Goal: Transaction & Acquisition: Purchase product/service

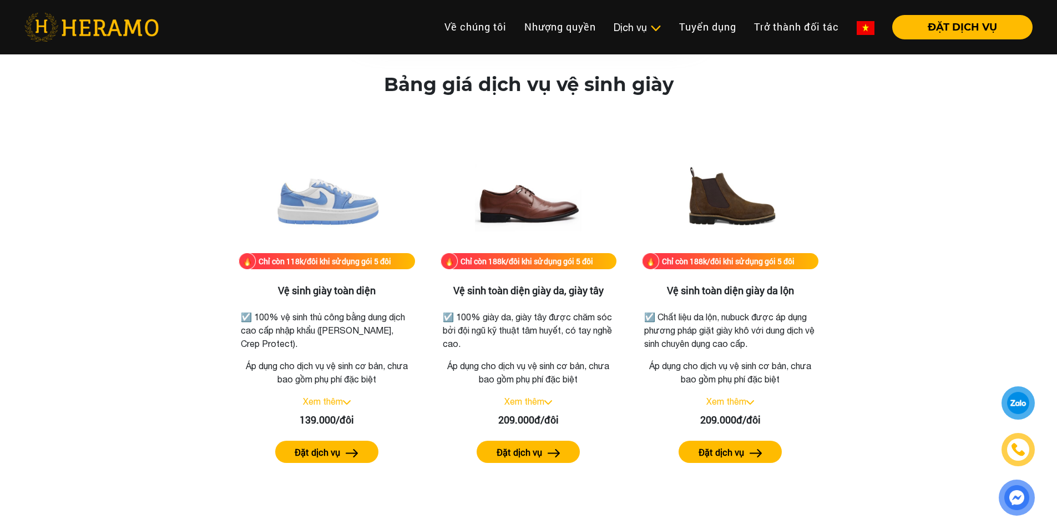
scroll to position [1499, 0]
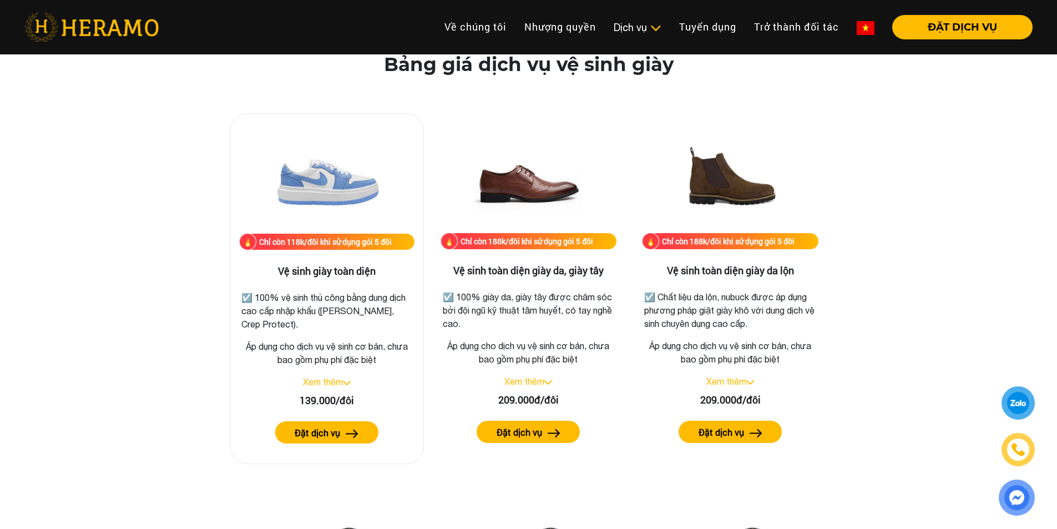
click at [359, 186] on img at bounding box center [326, 178] width 111 height 111
click at [326, 268] on h3 "Vệ sinh giày toàn diện" at bounding box center [326, 271] width 175 height 12
click at [323, 275] on h3 "Vệ sinh giày toàn diện" at bounding box center [326, 271] width 175 height 12
click at [335, 382] on link "Xem thêm" at bounding box center [323, 382] width 40 height 10
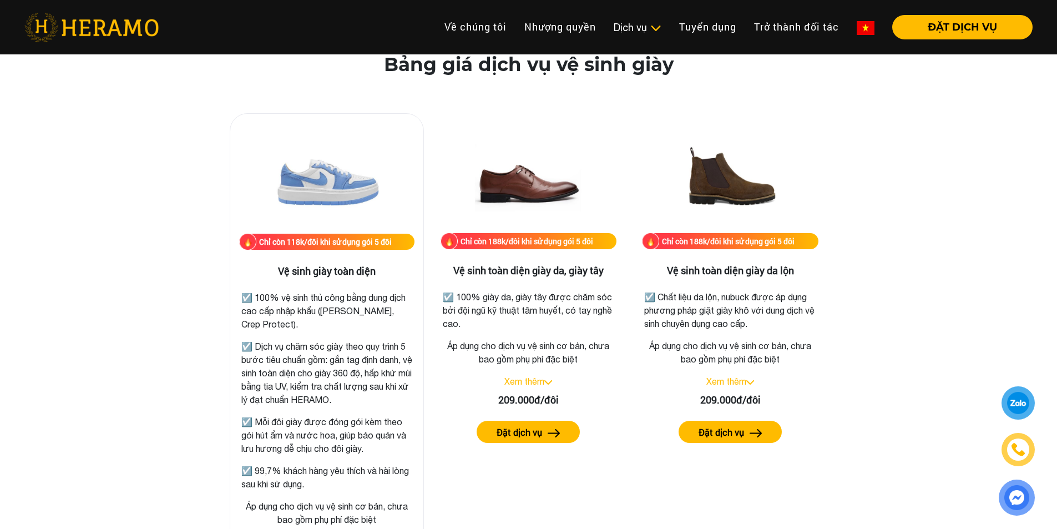
click at [346, 186] on img at bounding box center [326, 178] width 111 height 111
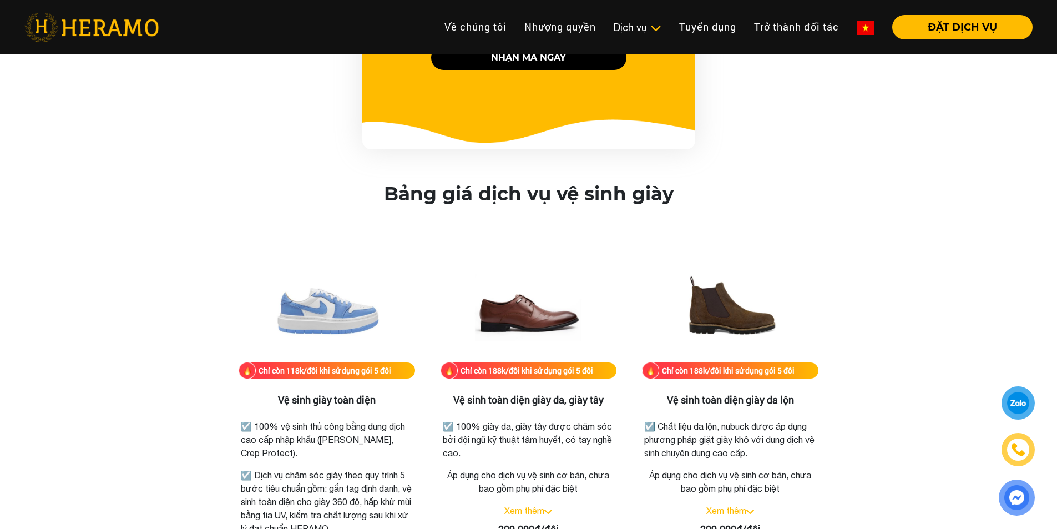
scroll to position [1221, 0]
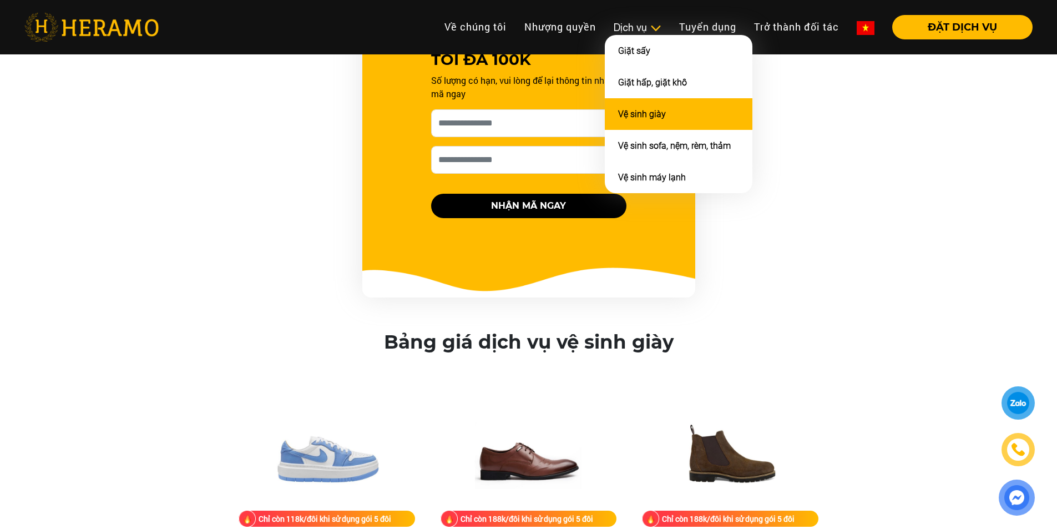
click at [637, 122] on li "Vệ sinh giày" at bounding box center [679, 114] width 148 height 32
click at [643, 107] on li "Vệ sinh giày" at bounding box center [679, 114] width 148 height 32
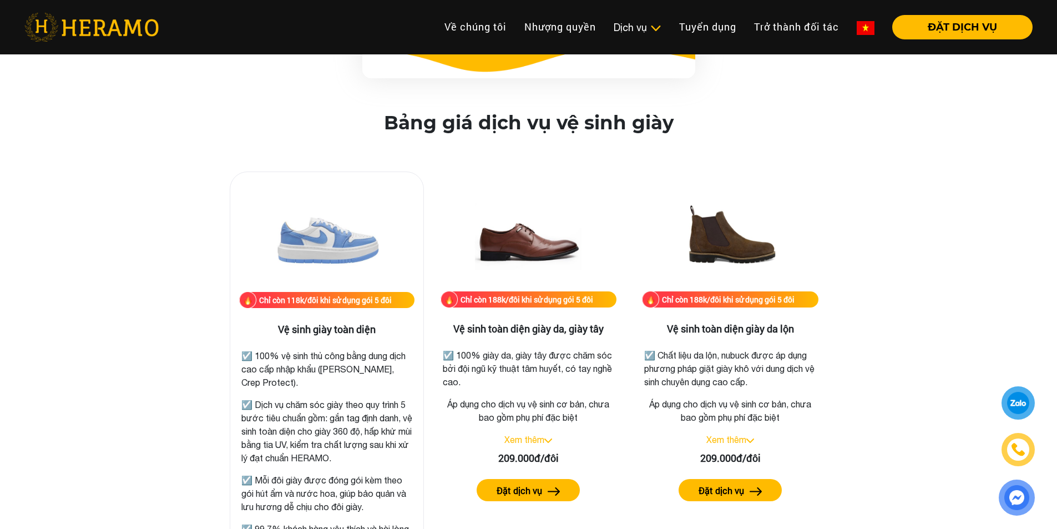
scroll to position [1499, 0]
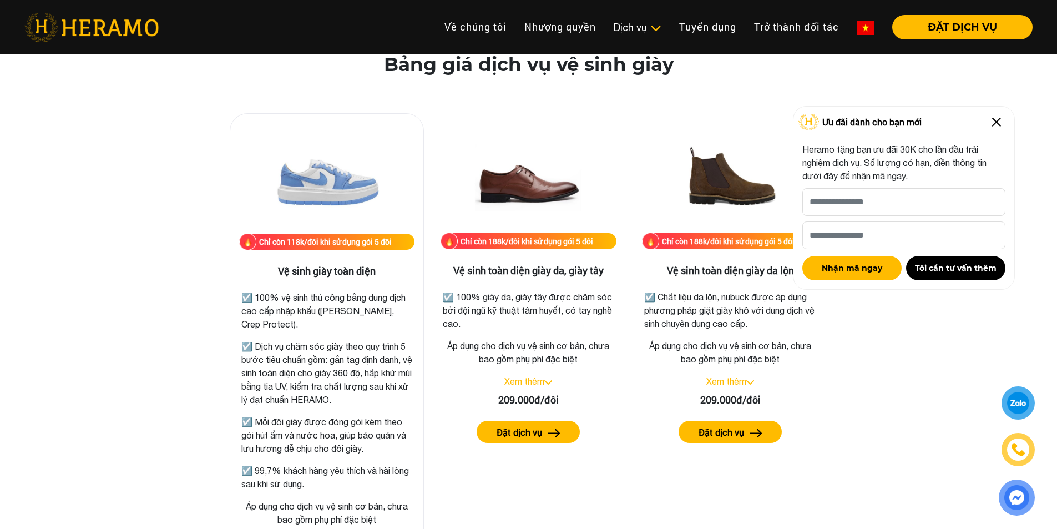
click at [323, 222] on img at bounding box center [326, 178] width 111 height 111
click at [1002, 123] on img at bounding box center [997, 122] width 18 height 18
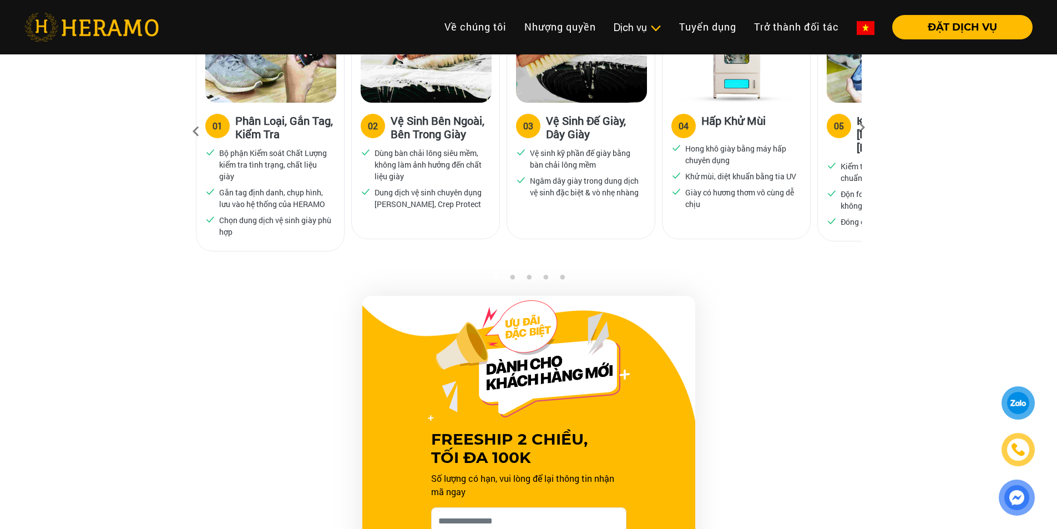
scroll to position [611, 0]
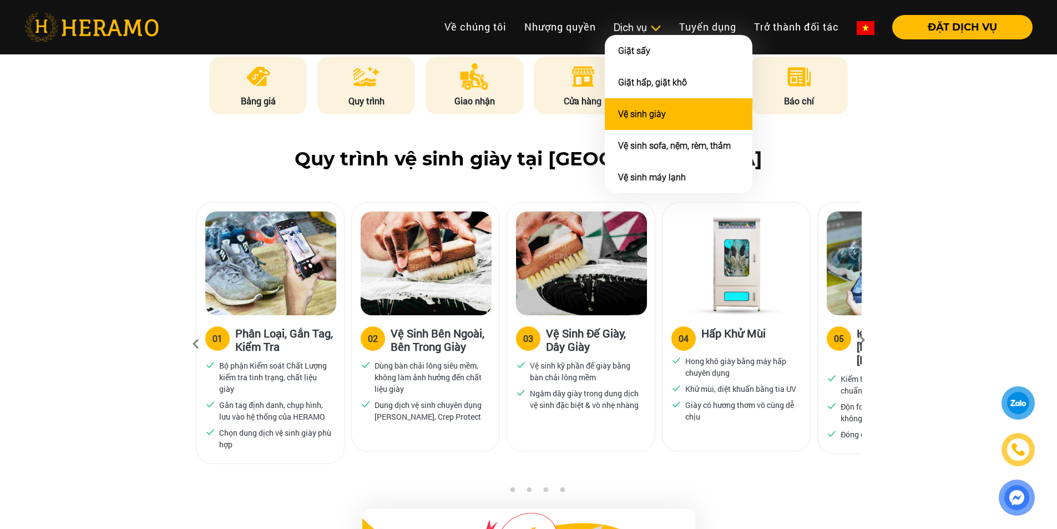
click at [646, 113] on link "Vệ sinh giày" at bounding box center [642, 114] width 48 height 11
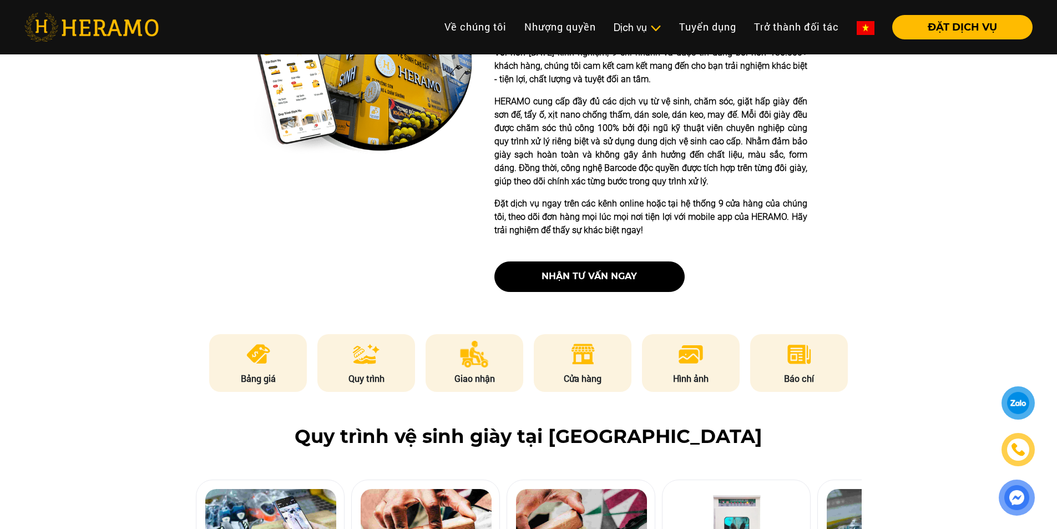
scroll to position [1221, 0]
